Goal: Task Accomplishment & Management: Complete application form

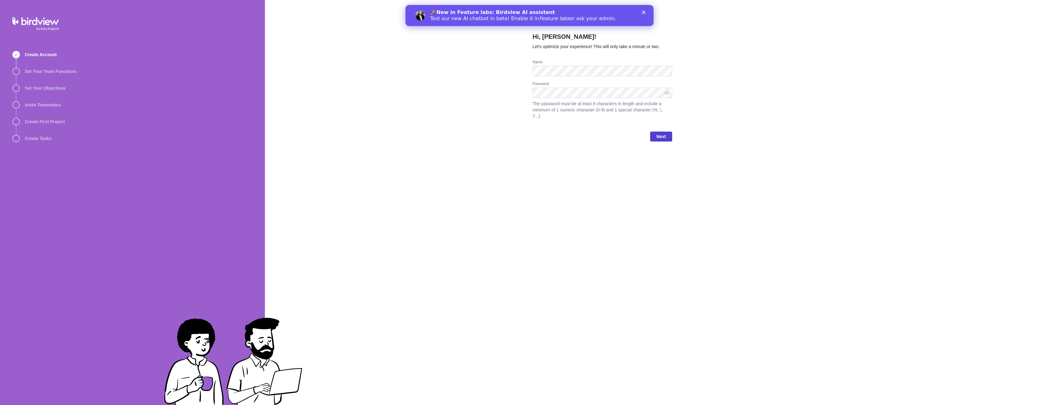
click at [663, 133] on span "Next" at bounding box center [660, 136] width 9 height 7
click at [644, 13] on polygon "Close" at bounding box center [644, 13] width 4 height 4
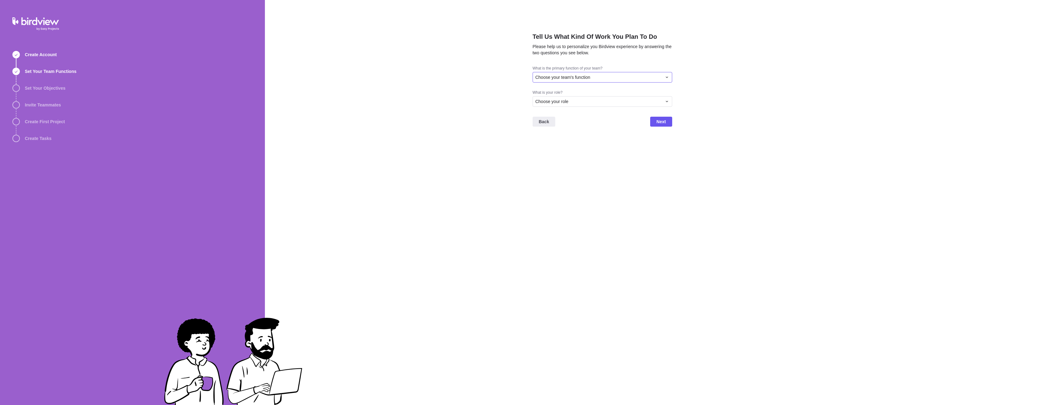
click at [586, 78] on span "Choose your team's function" at bounding box center [562, 77] width 55 height 6
click at [577, 106] on span "Consulting/Professional Services" at bounding box center [570, 103] width 64 height 6
click at [595, 77] on span "Consulting/Professional Services" at bounding box center [567, 77] width 64 height 6
click at [587, 100] on div "Choose your role" at bounding box center [598, 101] width 127 height 6
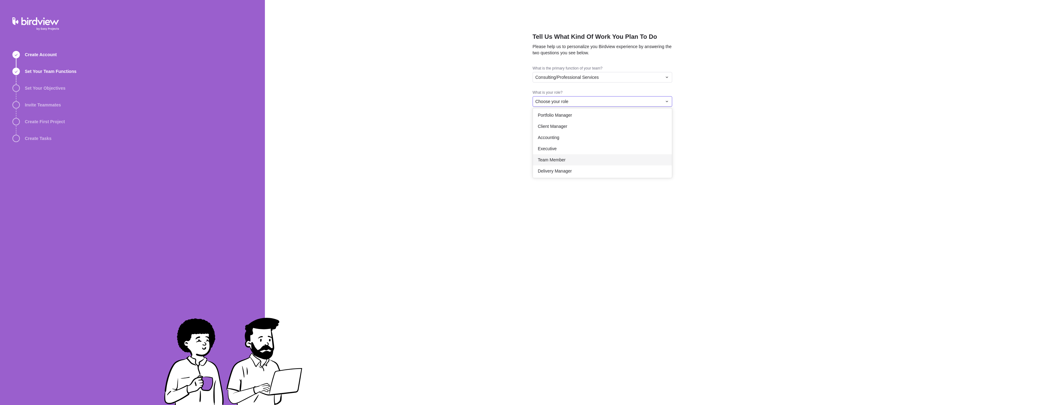
scroll to position [36, 0]
click at [569, 144] on div "Executive" at bounding box center [602, 147] width 139 height 11
click at [658, 119] on span "Next" at bounding box center [660, 121] width 9 height 7
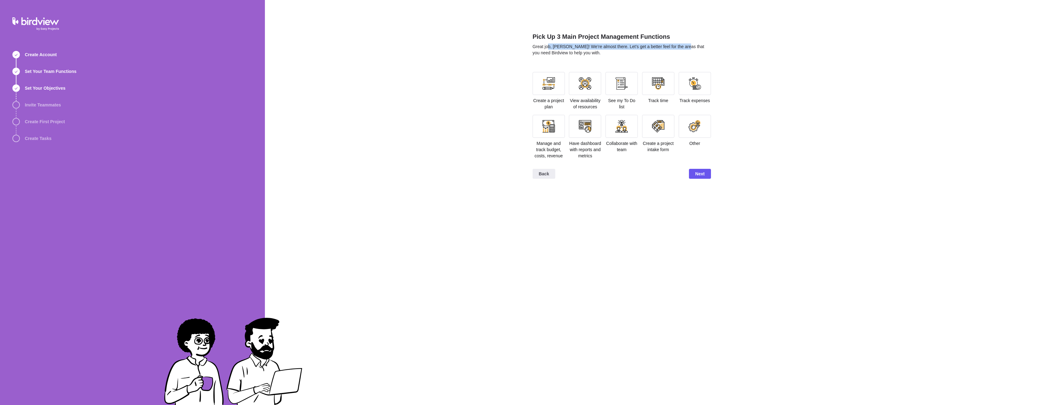
drag, startPoint x: 547, startPoint y: 47, endPoint x: 683, endPoint y: 46, distance: 136.2
click at [683, 46] on span "Great job, Max Bogatec! We’re almost there. Let’s get a better feel for the are…" at bounding box center [619, 49] width 172 height 11
click at [580, 81] on div at bounding box center [585, 83] width 12 height 12
click at [623, 84] on div at bounding box center [621, 83] width 12 height 12
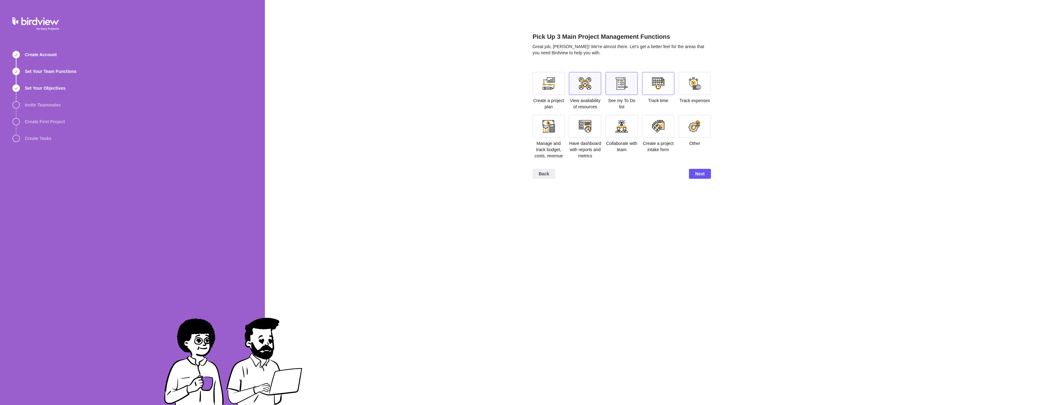
click at [658, 83] on div at bounding box center [658, 83] width 12 height 12
click at [702, 91] on div at bounding box center [695, 83] width 32 height 23
click at [699, 84] on div at bounding box center [695, 83] width 12 height 12
click at [652, 83] on div at bounding box center [658, 83] width 12 height 12
click at [548, 124] on div at bounding box center [549, 126] width 12 height 12
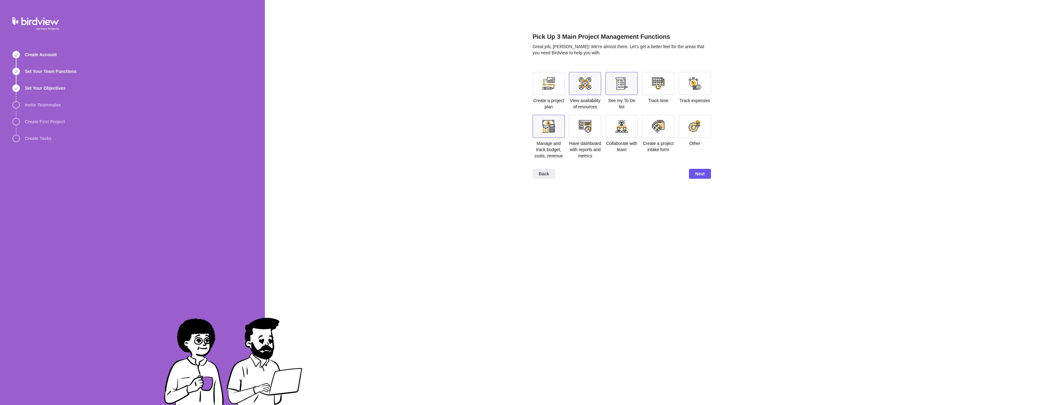
click at [573, 129] on div at bounding box center [585, 126] width 32 height 23
click at [628, 85] on div at bounding box center [621, 83] width 12 height 12
click at [591, 122] on div at bounding box center [585, 126] width 12 height 12
click at [703, 174] on span "Next" at bounding box center [699, 173] width 9 height 7
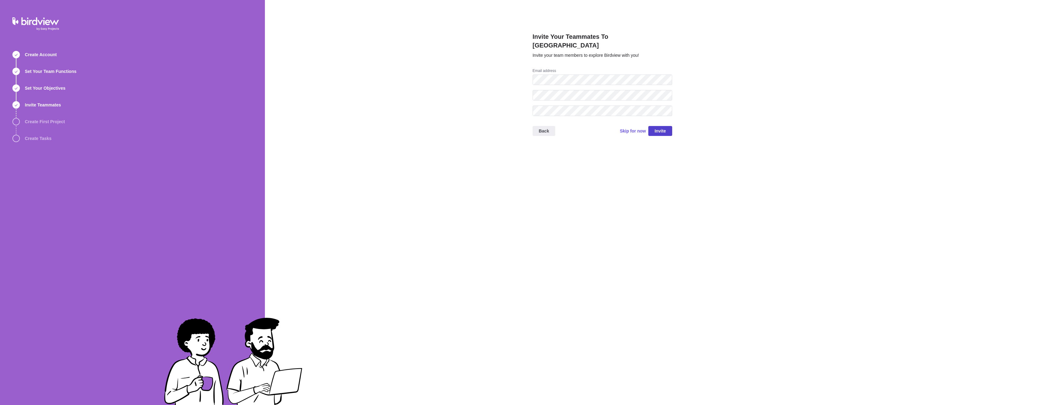
click at [658, 127] on span "Invite" at bounding box center [659, 130] width 11 height 7
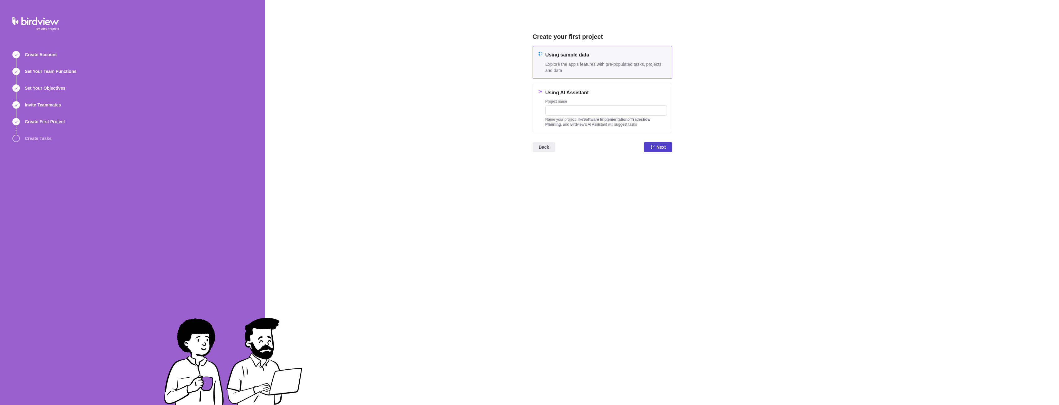
click at [658, 150] on div "Back Next" at bounding box center [603, 149] width 140 height 25
click at [657, 147] on span "Next" at bounding box center [660, 146] width 9 height 7
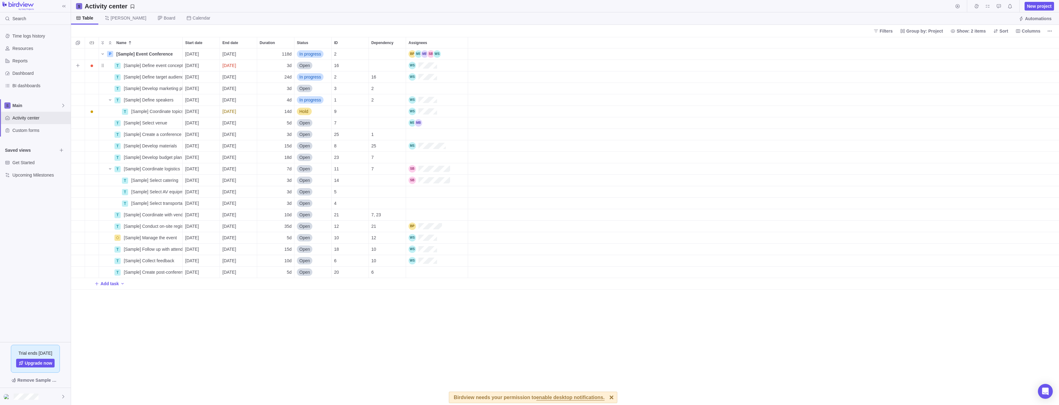
scroll to position [352, 983]
click at [105, 54] on icon "Name" at bounding box center [102, 53] width 5 height 5
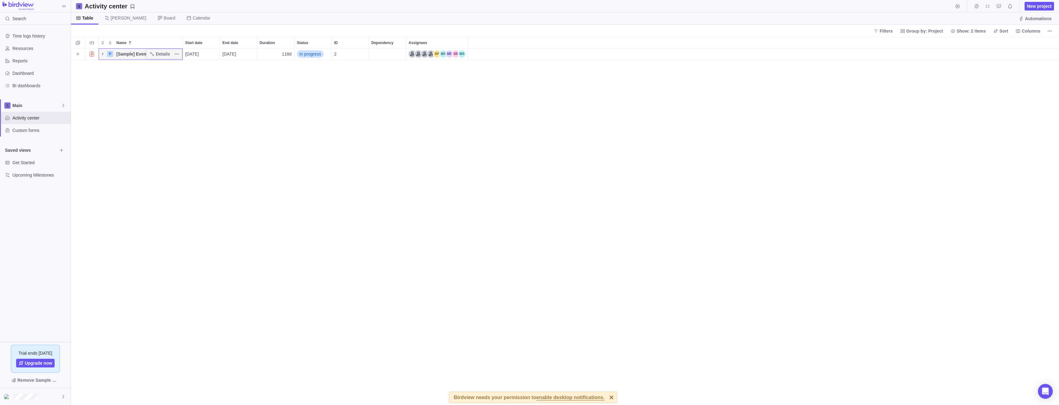
click at [105, 54] on icon "Name" at bounding box center [102, 53] width 5 height 5
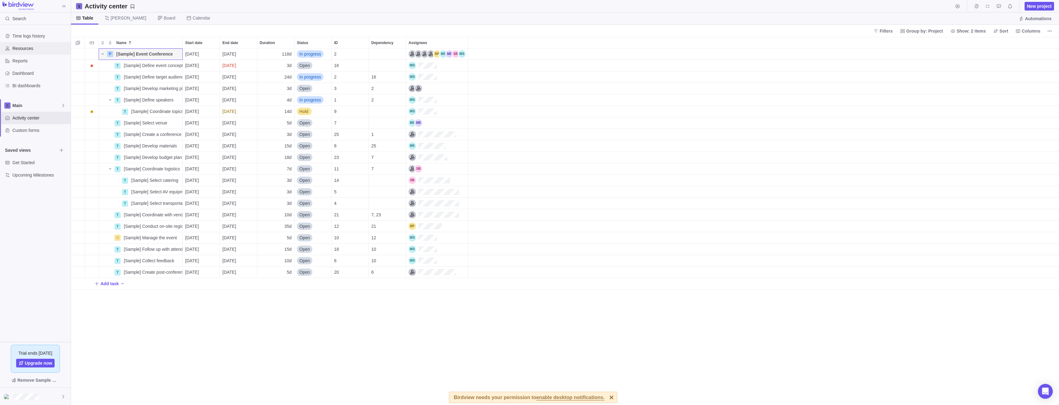
click at [41, 43] on div "Resources" at bounding box center [35, 48] width 71 height 12
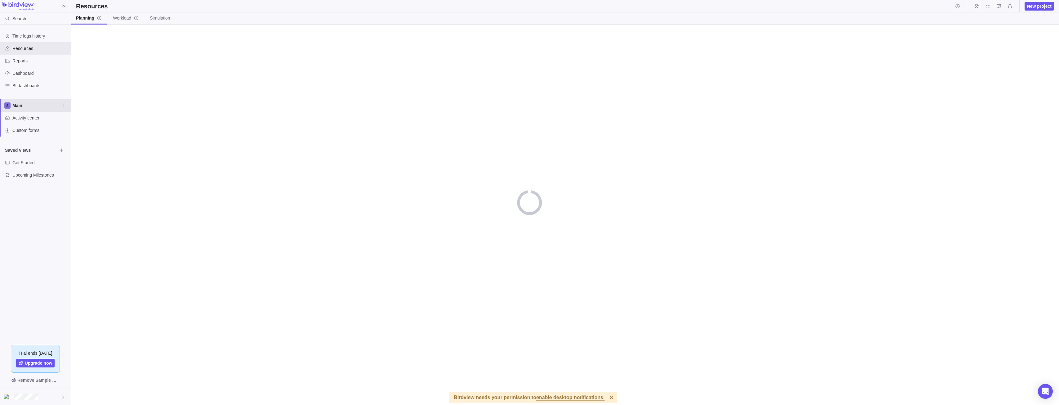
click at [58, 104] on span "Main" at bounding box center [36, 105] width 48 height 6
click at [59, 103] on span "Main" at bounding box center [36, 105] width 48 height 6
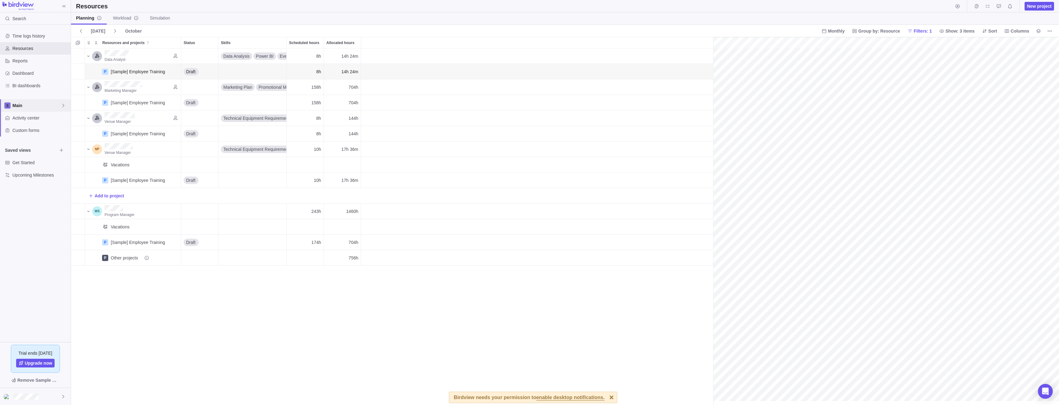
scroll to position [0, 108]
click at [125, 15] on span "Workload" at bounding box center [126, 18] width 26 height 6
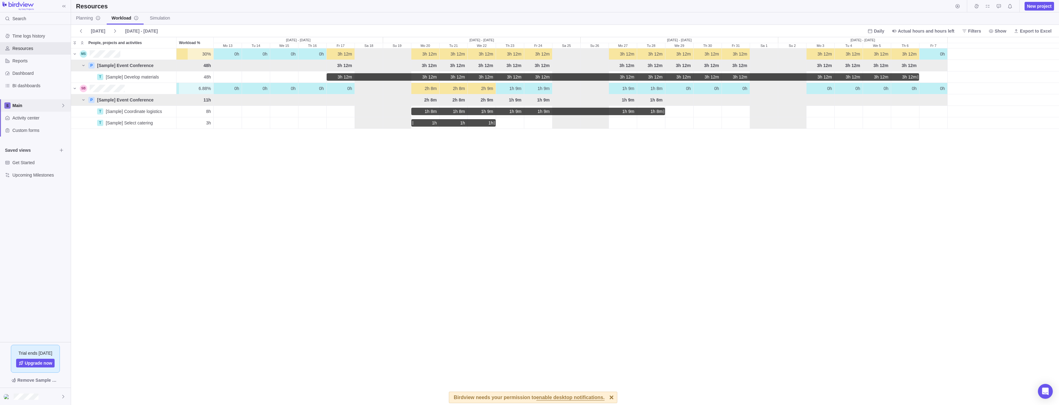
scroll to position [352, 983]
click at [41, 361] on span "Upgrade now" at bounding box center [39, 363] width 28 height 6
click at [34, 357] on div "Trial ends [DATE] Upgrade now" at bounding box center [35, 359] width 49 height 28
click at [34, 364] on span "Upgrade now" at bounding box center [39, 363] width 28 height 6
